Goal: Transaction & Acquisition: Download file/media

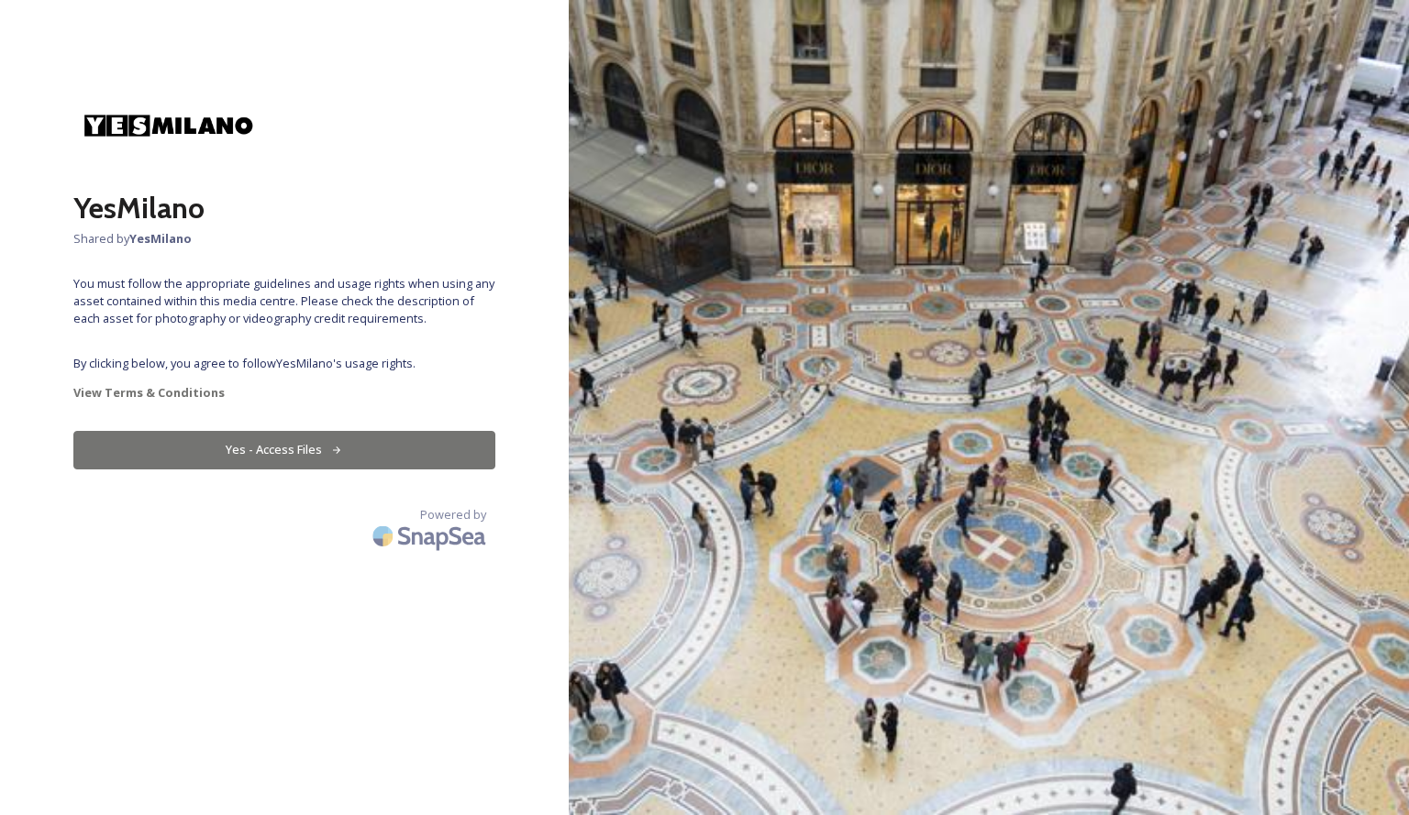
drag, startPoint x: 565, startPoint y: 452, endPoint x: 359, endPoint y: 457, distance: 206.4
click at [359, 457] on button "Yes - Access Files" at bounding box center [284, 450] width 422 height 38
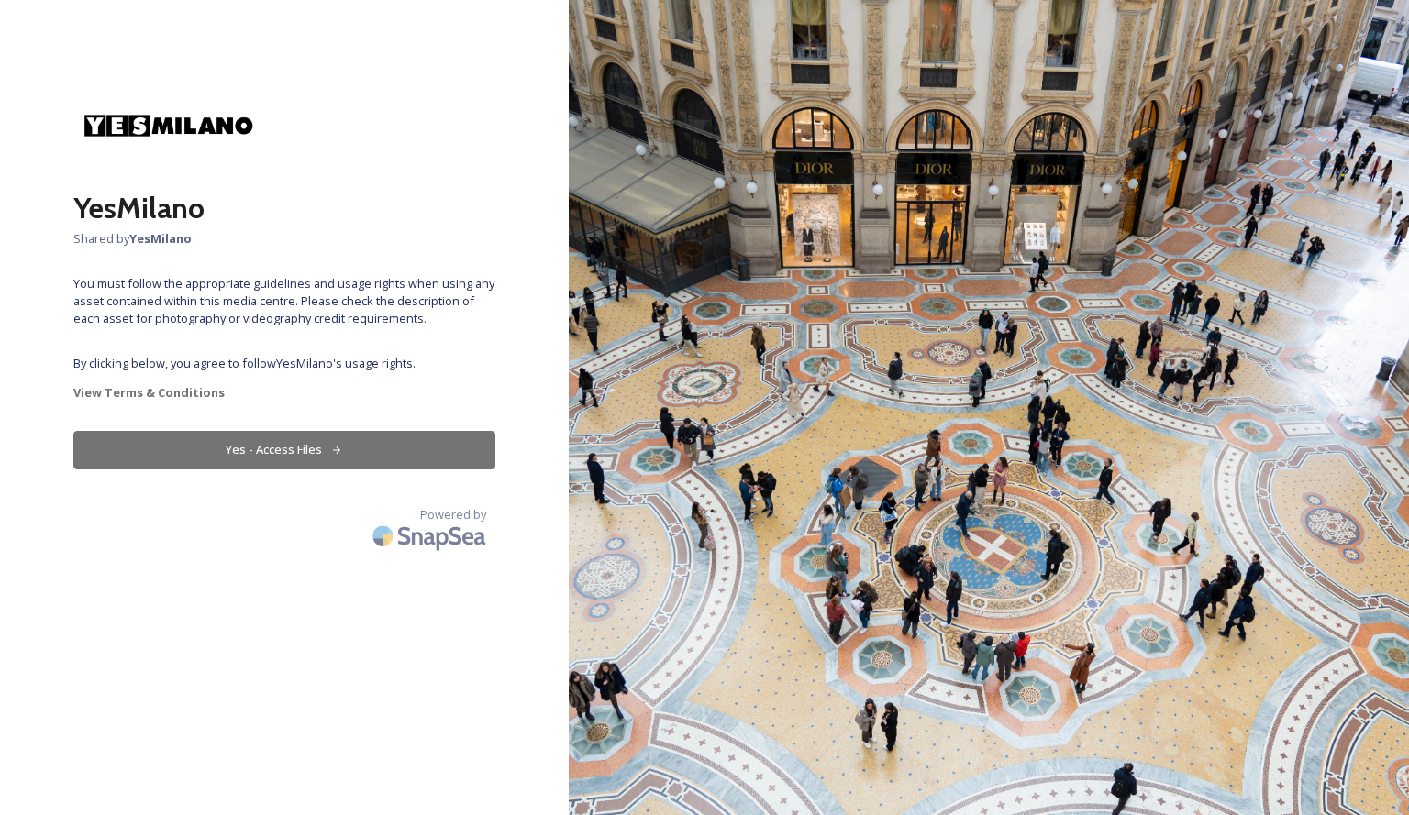
click at [359, 457] on button "Yes - Access Files" at bounding box center [284, 450] width 422 height 38
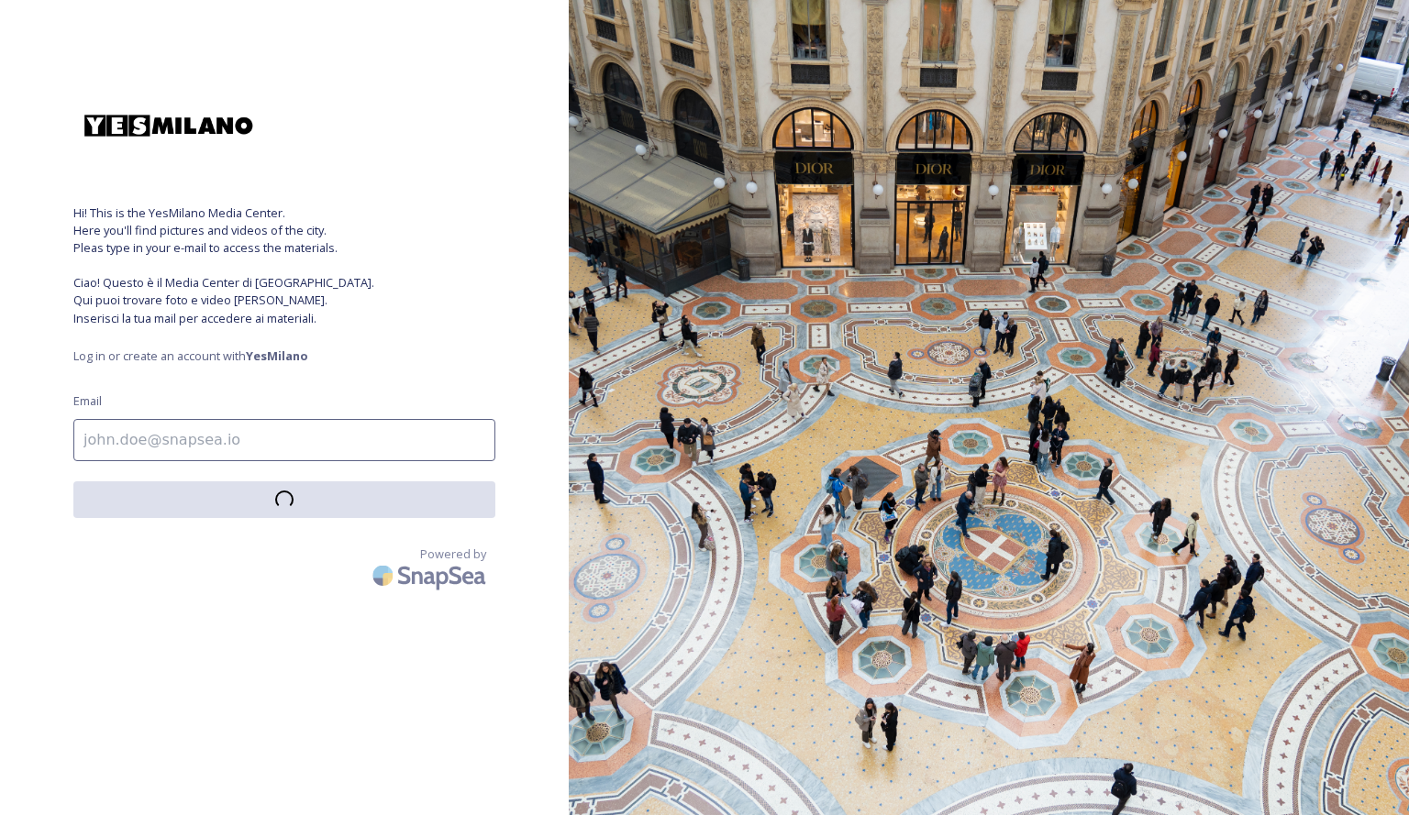
click at [297, 457] on input at bounding box center [284, 440] width 422 height 42
type input "[EMAIL_ADDRESS][DOMAIN_NAME]"
click at [341, 435] on input "[EMAIL_ADDRESS][DOMAIN_NAME]" at bounding box center [284, 440] width 422 height 42
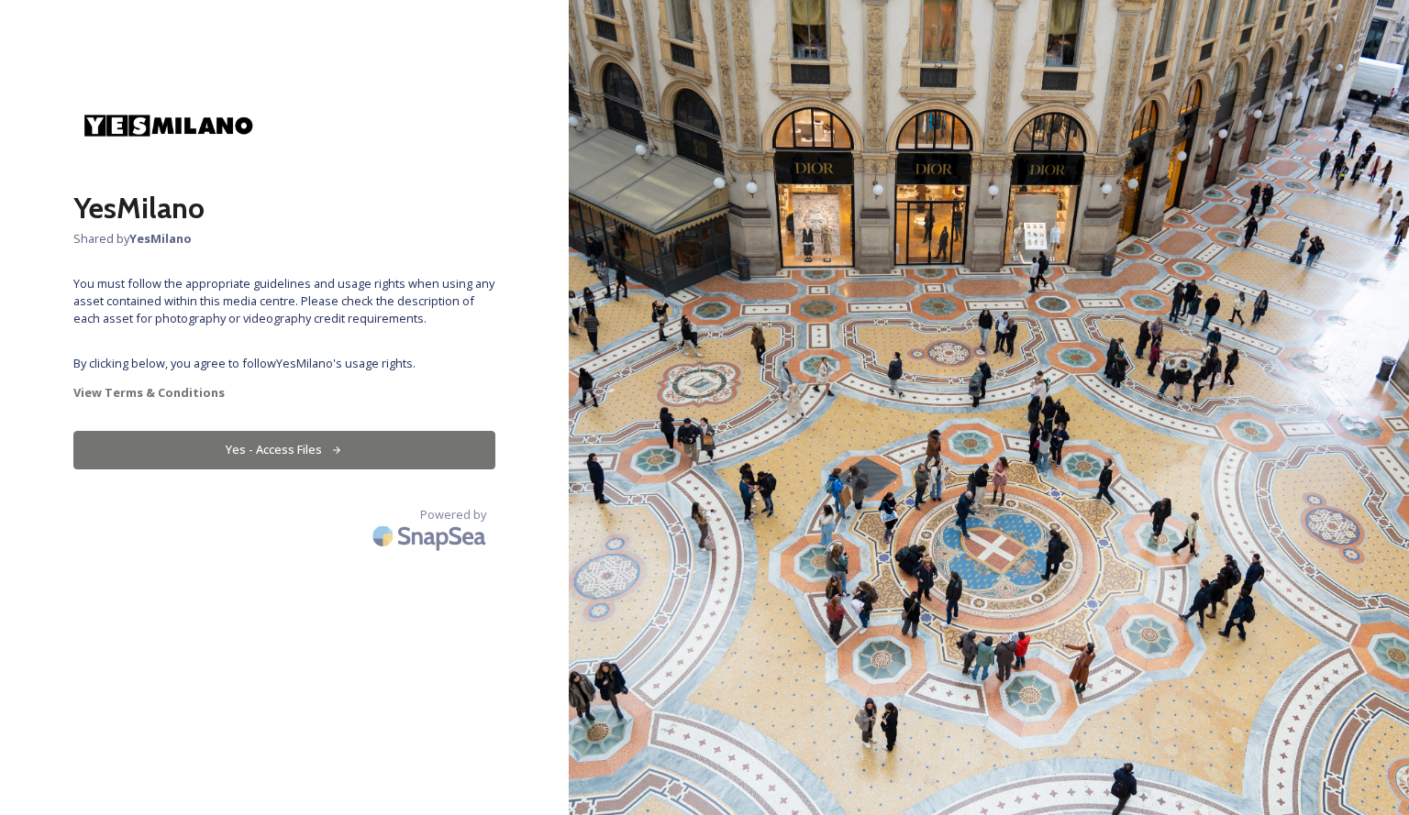
click at [322, 444] on button "Yes - Access Files" at bounding box center [284, 450] width 422 height 38
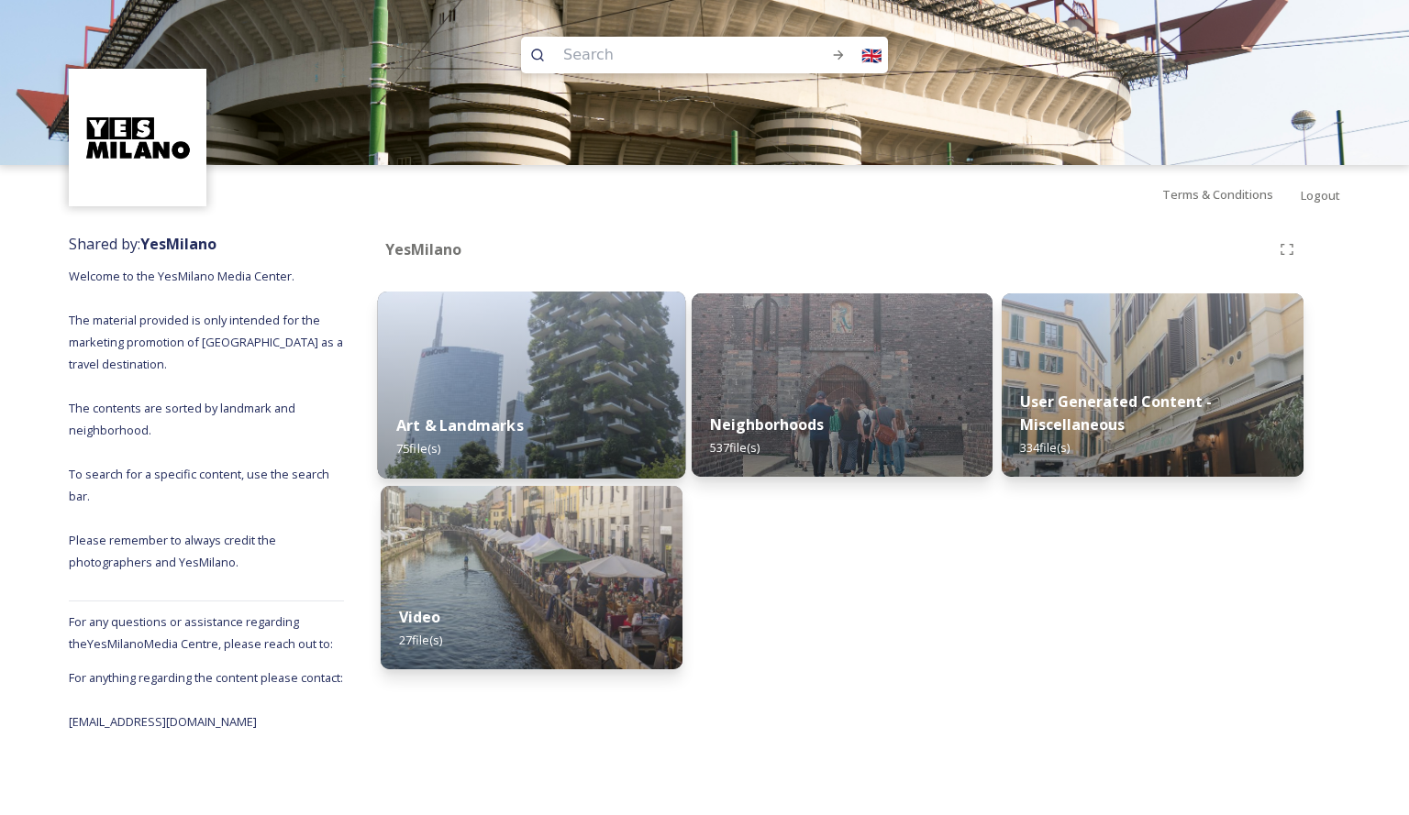
click at [577, 385] on img at bounding box center [531, 385] width 307 height 187
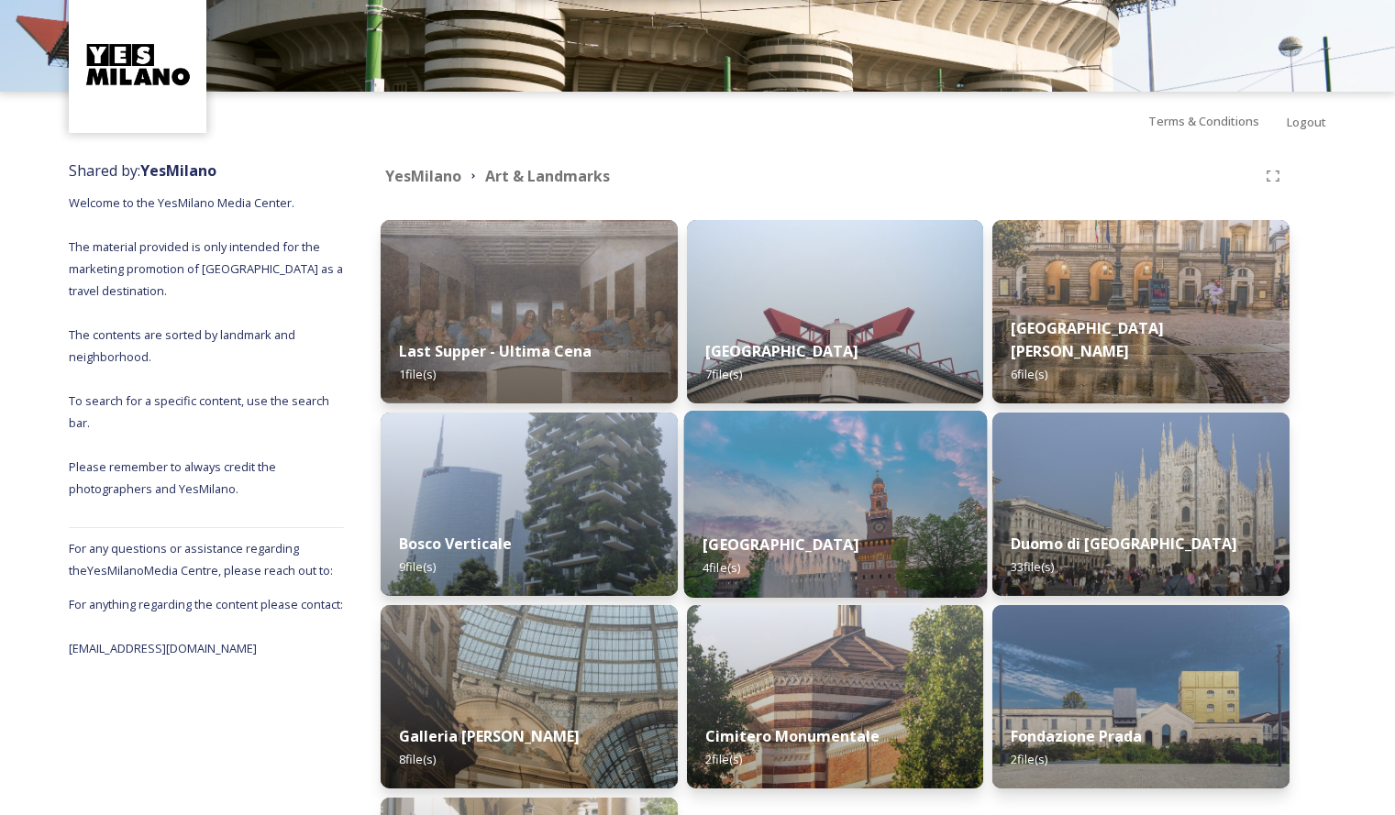
scroll to position [325, 0]
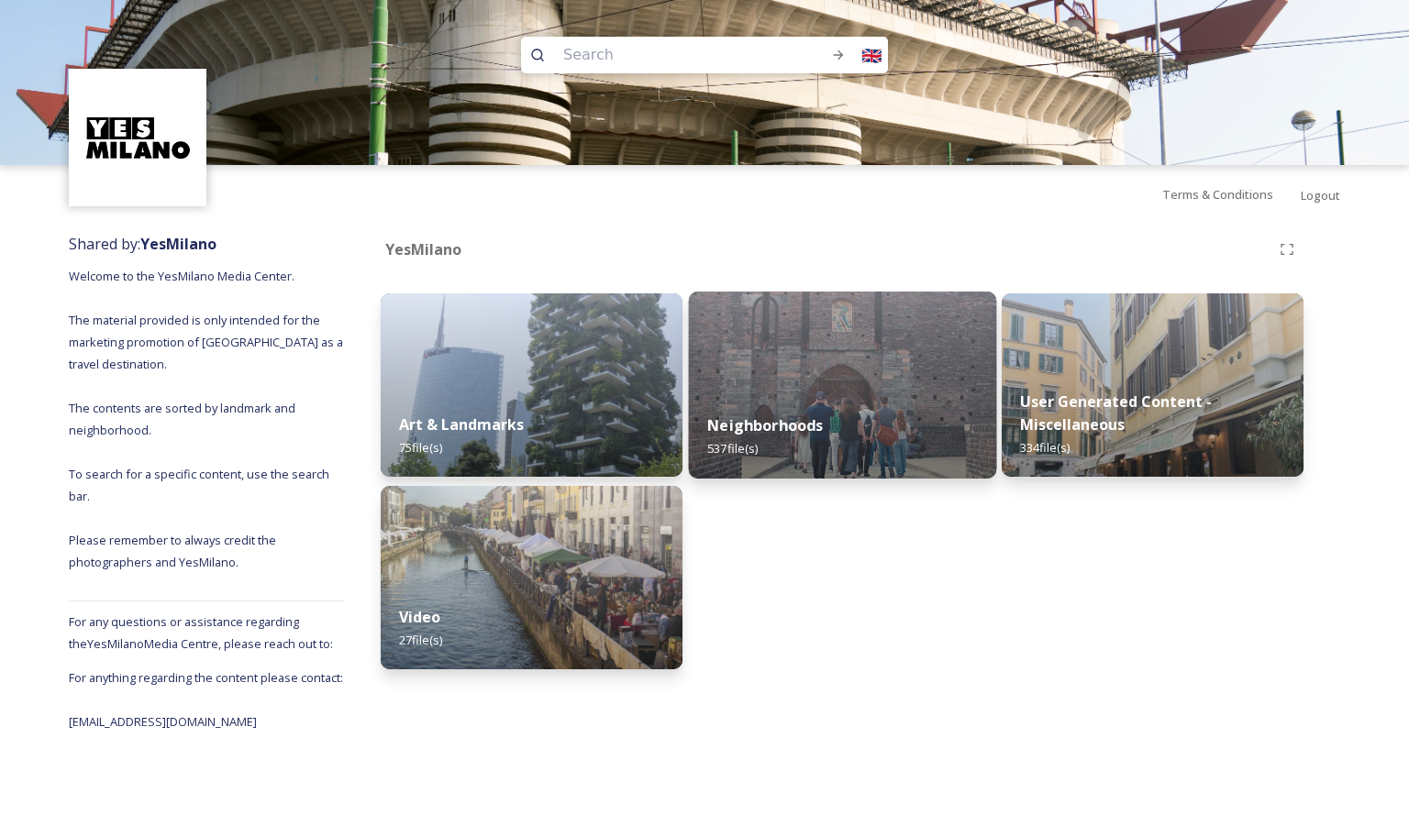
click at [940, 374] on img at bounding box center [841, 385] width 307 height 187
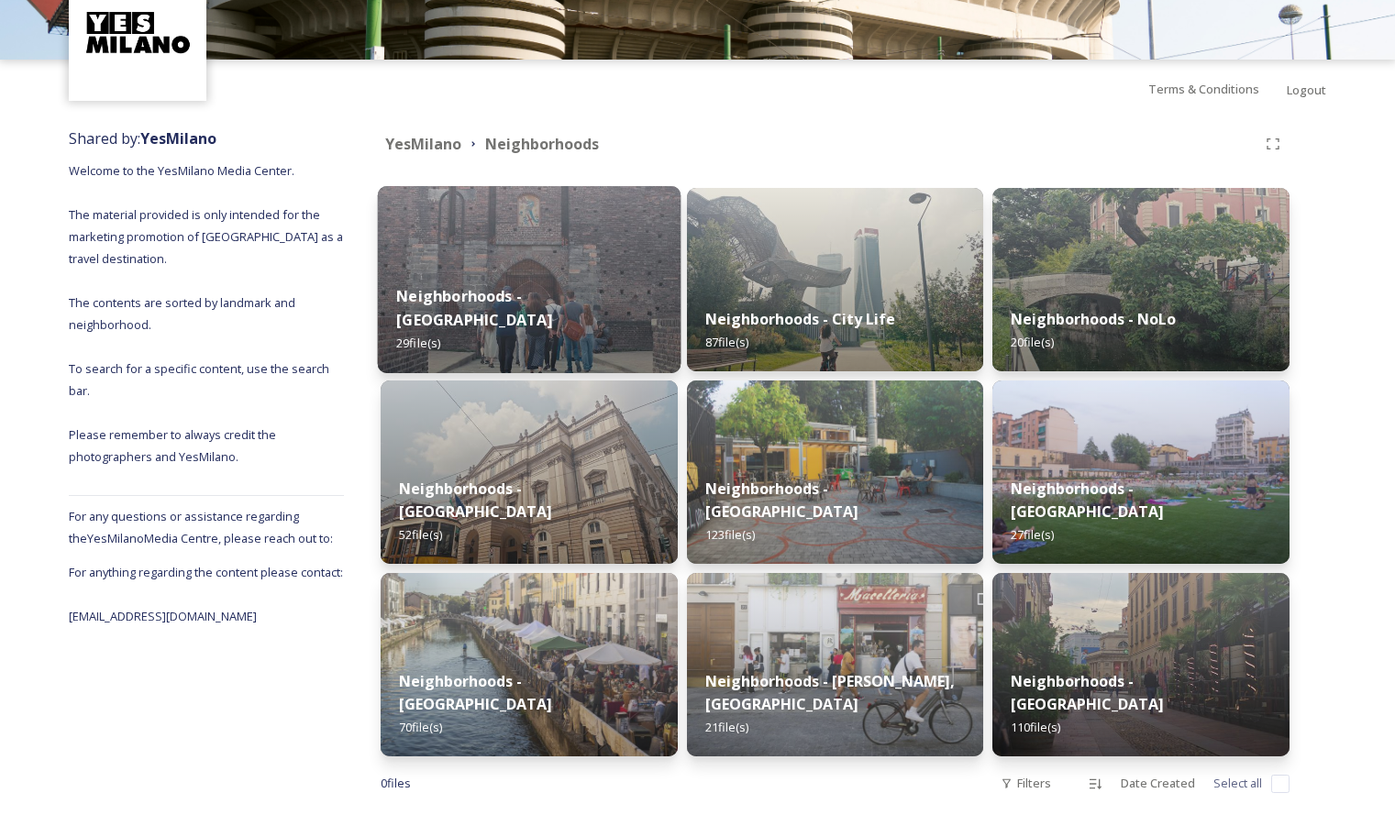
scroll to position [132, 0]
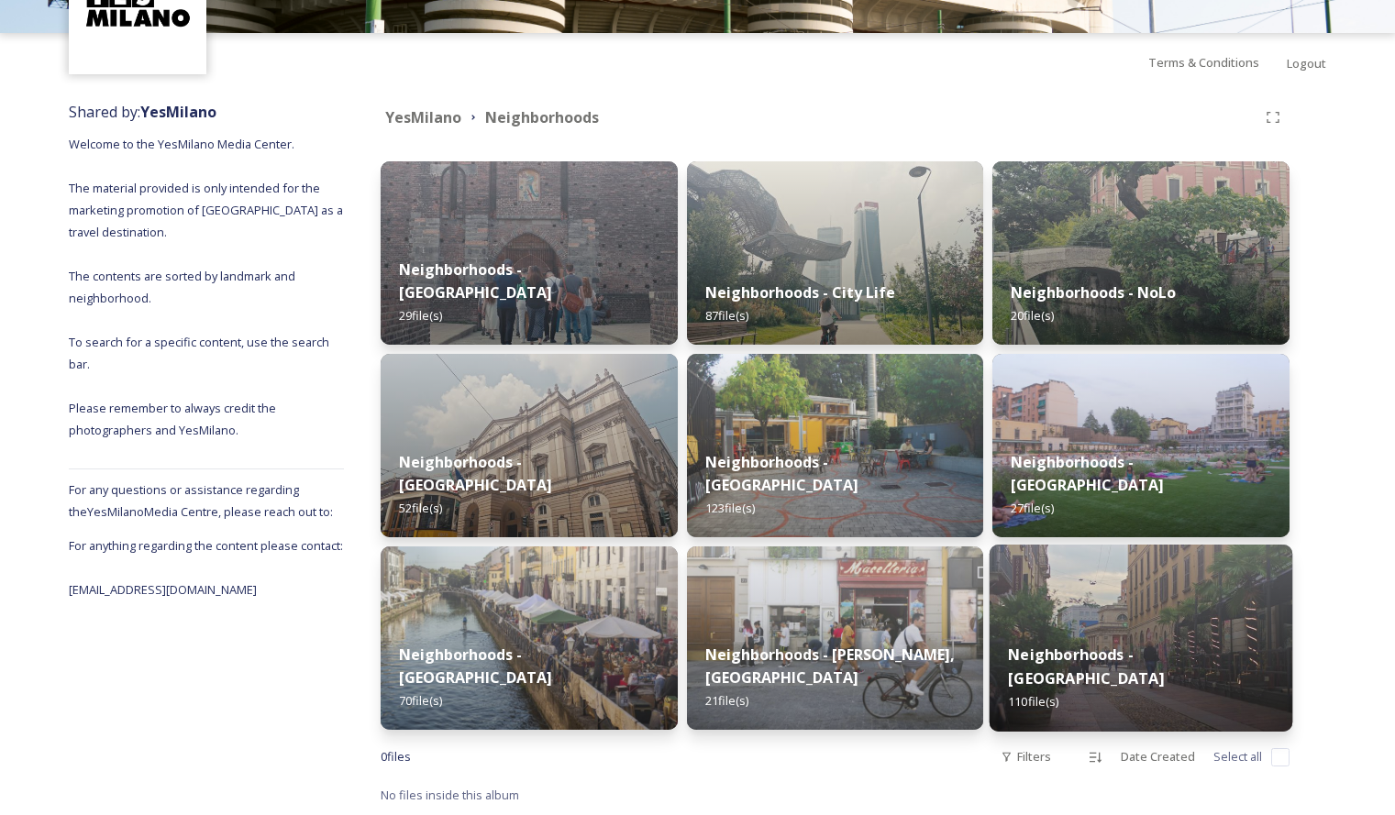
click at [1178, 581] on img at bounding box center [1141, 638] width 303 height 187
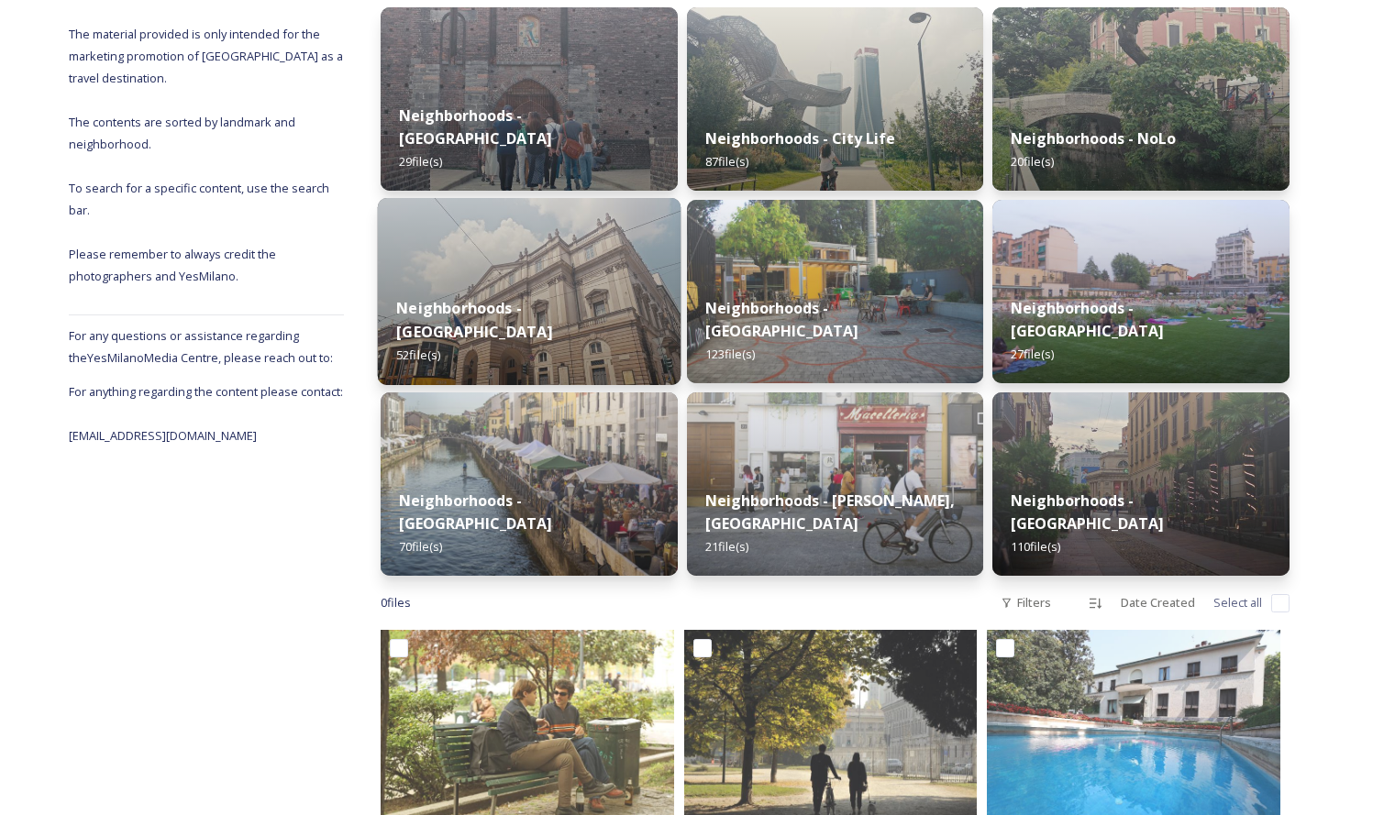
scroll to position [287, 0]
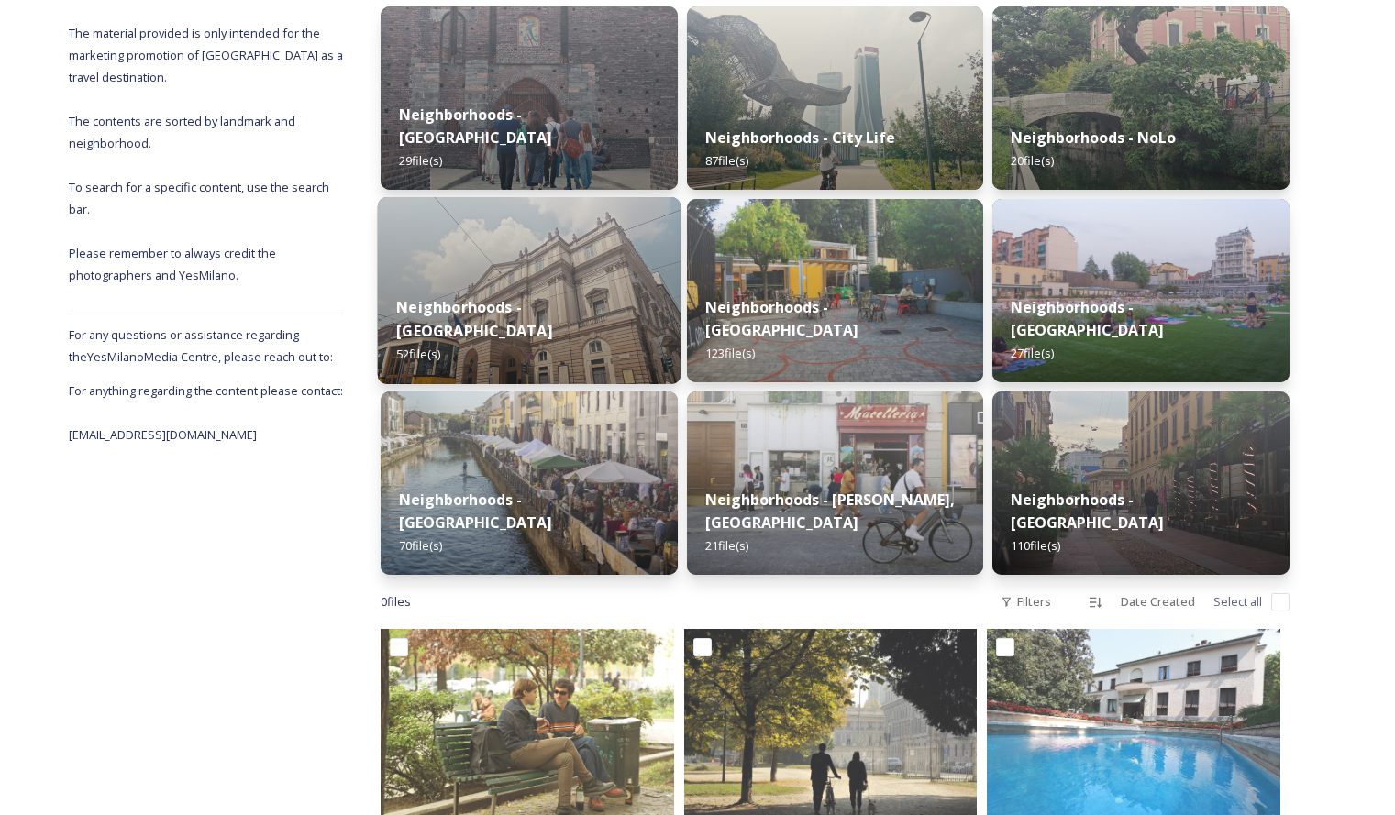
click at [558, 329] on div "Neighborhoods - Galleria & Quadrilatero 52 file(s)" at bounding box center [529, 331] width 303 height 106
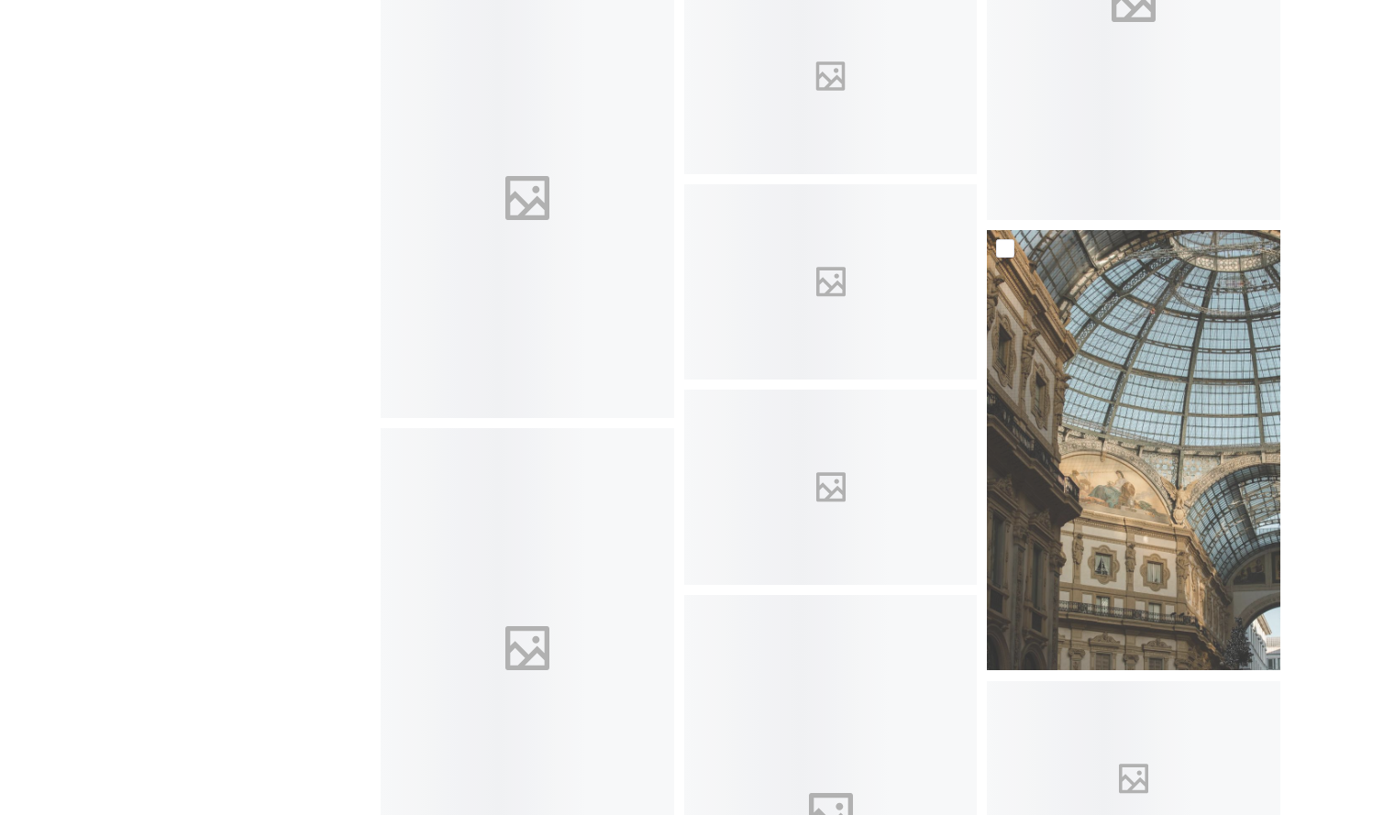
scroll to position [1902, 0]
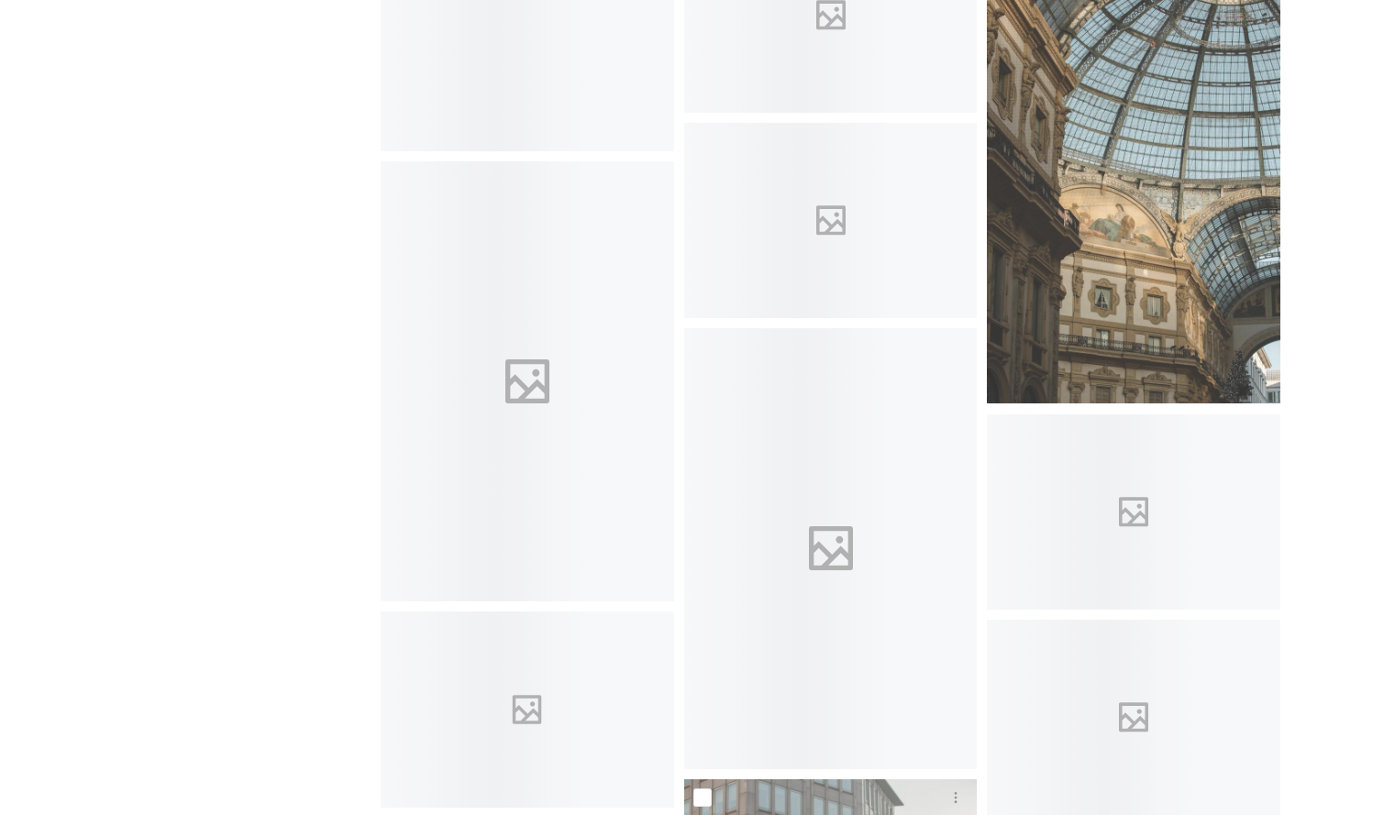
scroll to position [2155, 0]
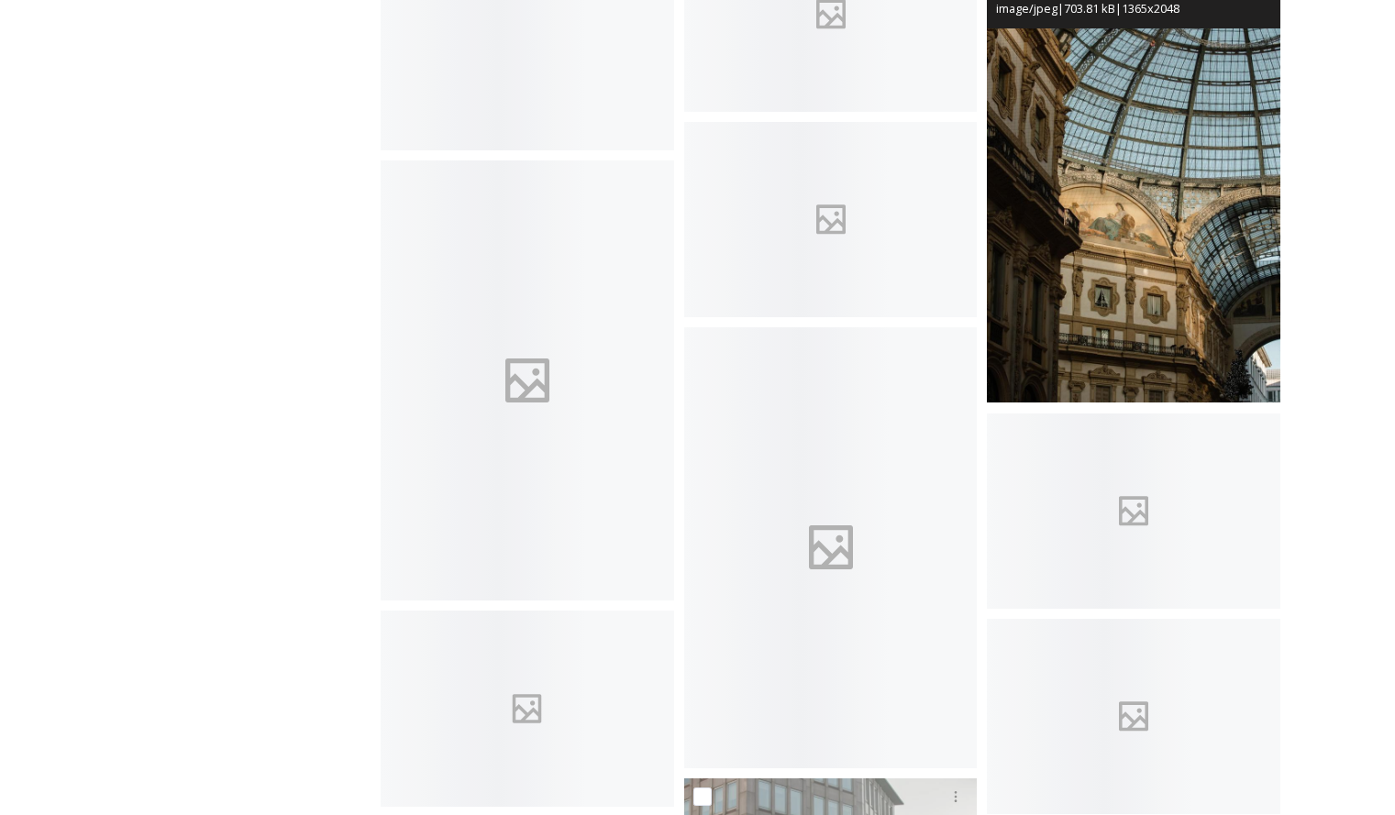
click at [1043, 119] on img at bounding box center [1133, 182] width 293 height 440
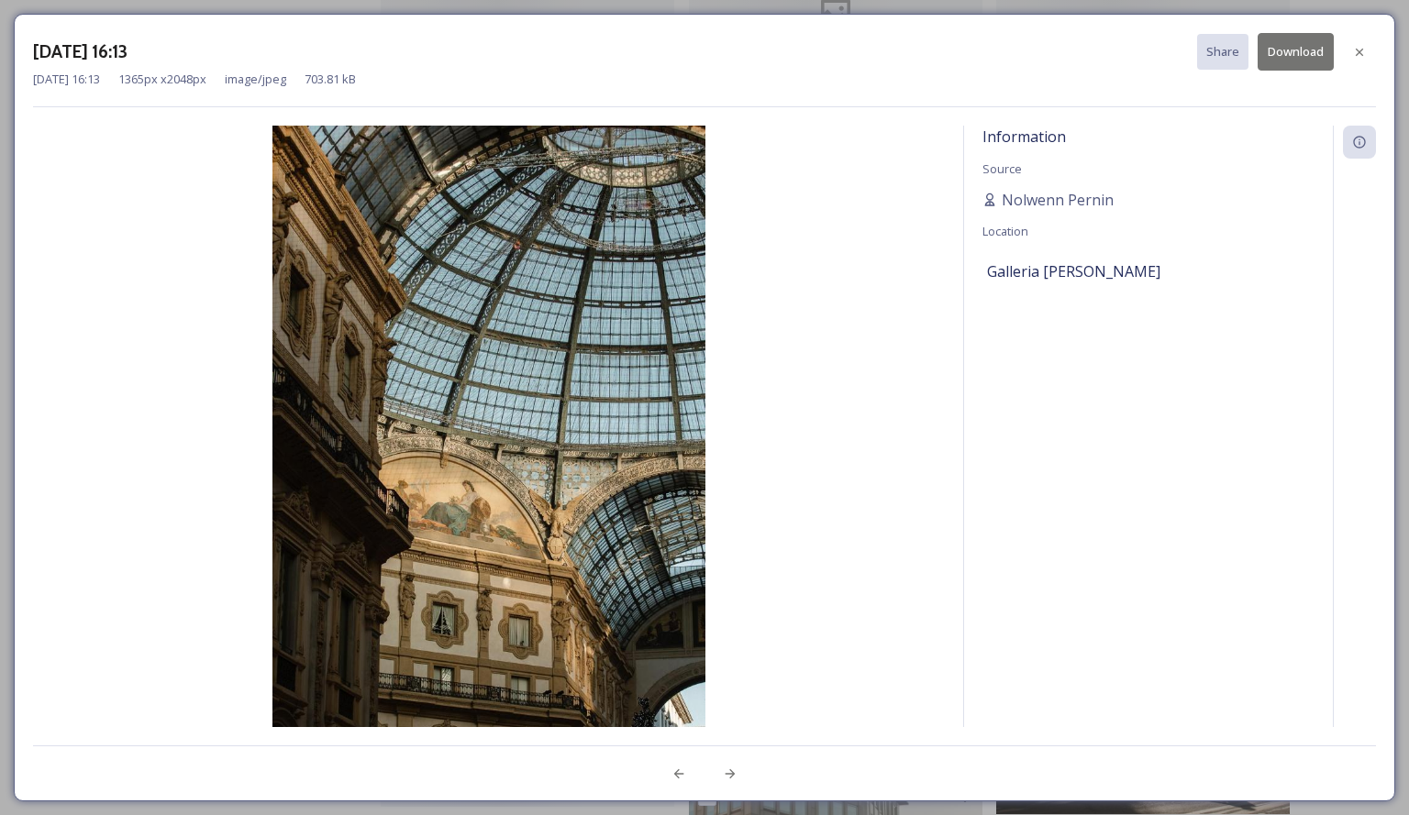
click at [1279, 50] on button "Download" at bounding box center [1295, 52] width 76 height 38
click at [1355, 45] on icon at bounding box center [1359, 52] width 15 height 15
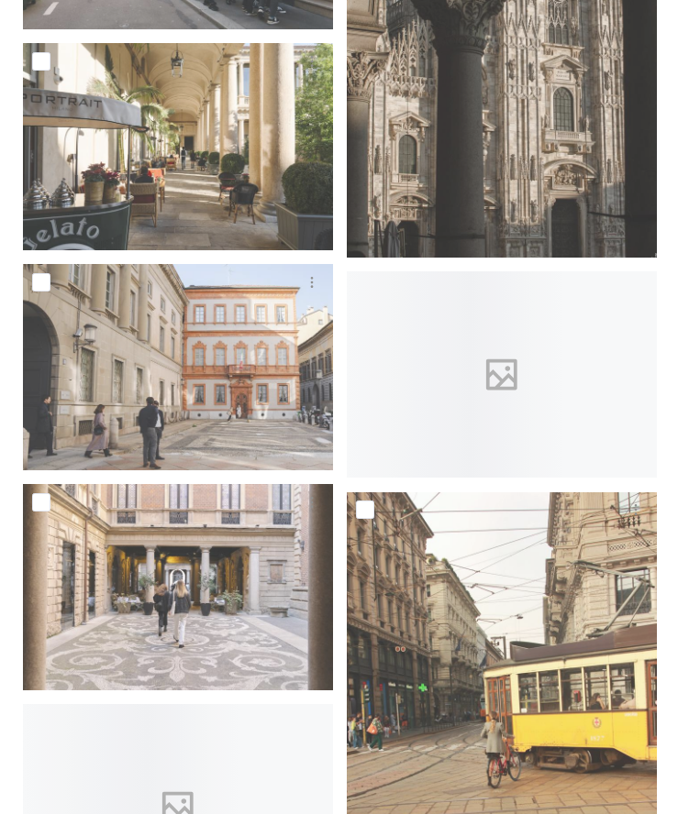
scroll to position [1876, 0]
